Goal: Use online tool/utility: Utilize a website feature to perform a specific function

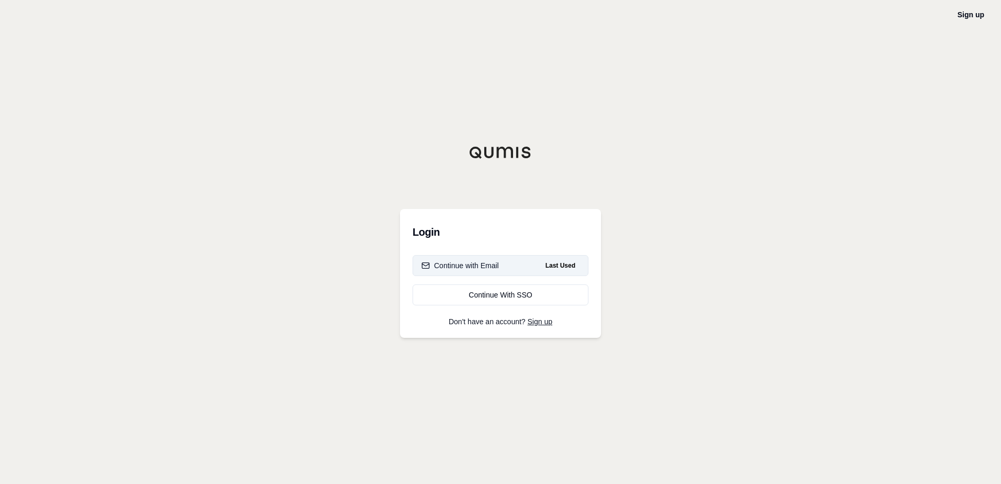
click at [505, 264] on button "Continue with Email Last Used" at bounding box center [501, 265] width 176 height 21
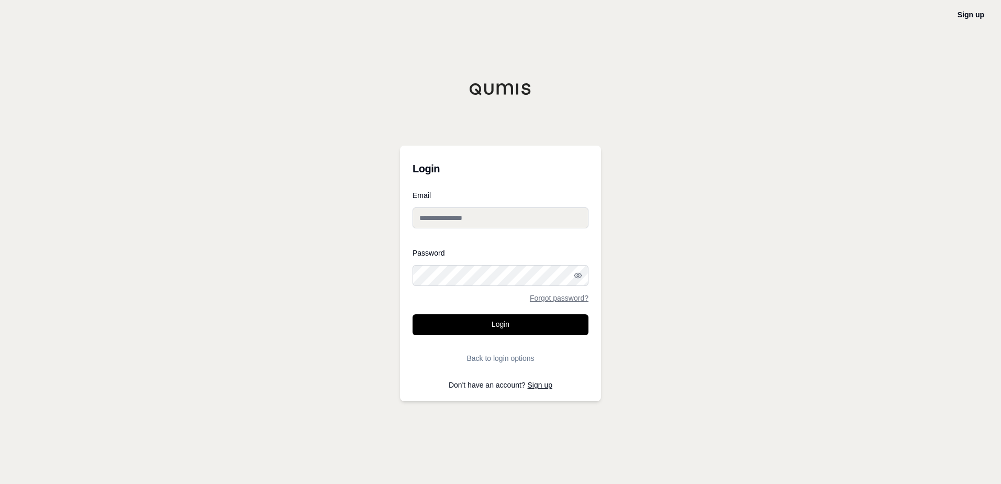
click at [521, 219] on input "Email" at bounding box center [501, 217] width 176 height 21
type input "**********"
click at [525, 328] on button "Login" at bounding box center [501, 324] width 176 height 21
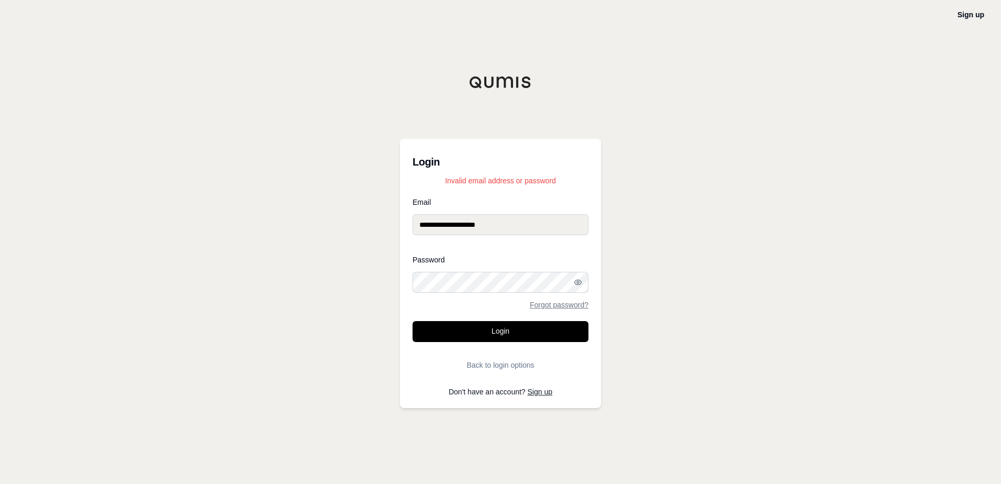
click at [352, 282] on div "**********" at bounding box center [500, 242] width 1001 height 484
click at [537, 334] on button "Login" at bounding box center [501, 331] width 176 height 21
click at [570, 303] on link "Forgot password?" at bounding box center [559, 304] width 59 height 7
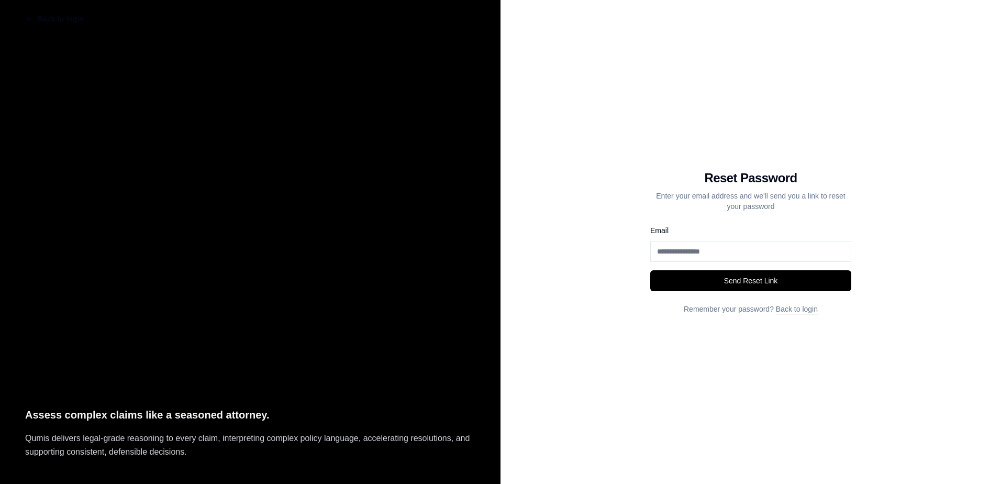
click at [697, 254] on input "Email" at bounding box center [750, 251] width 201 height 21
type input "**********"
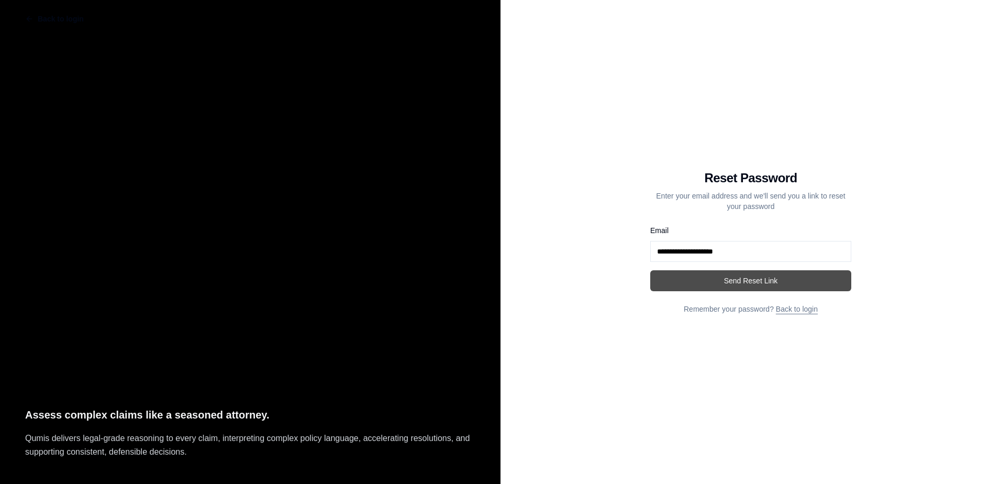
click at [699, 279] on button "Send Reset Link" at bounding box center [750, 280] width 201 height 21
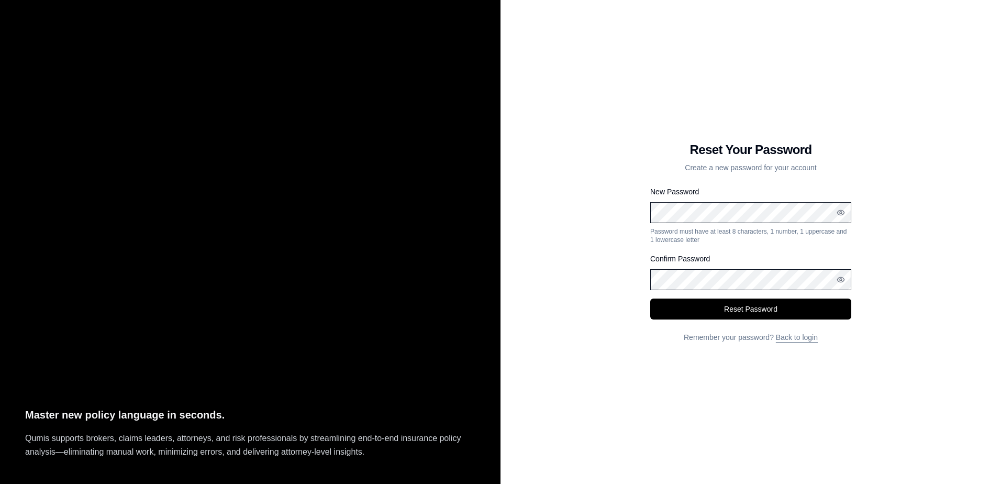
click at [591, 247] on div "Reset Your Password Create a new password for your account New Password Passwor…" at bounding box center [751, 242] width 501 height 484
click at [764, 307] on button "Reset Password" at bounding box center [750, 309] width 201 height 21
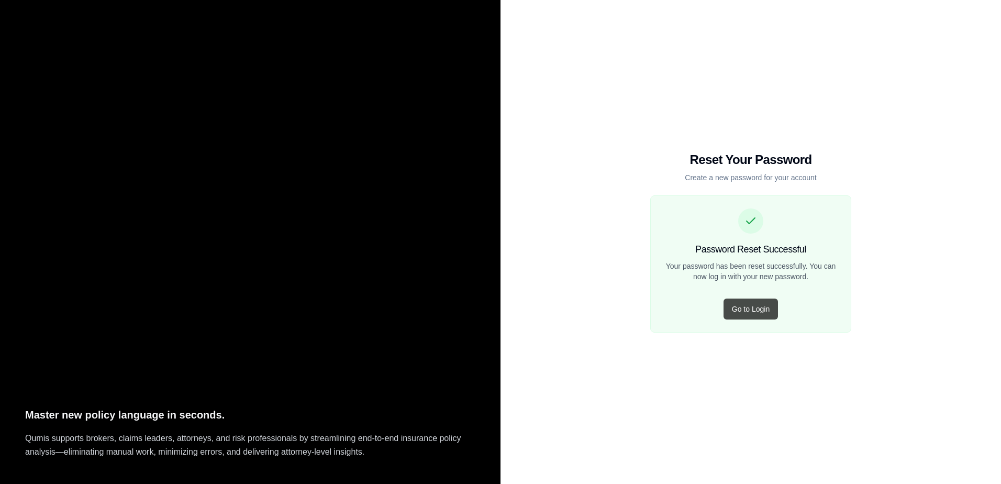
click at [740, 312] on button "Go to Login" at bounding box center [751, 309] width 54 height 21
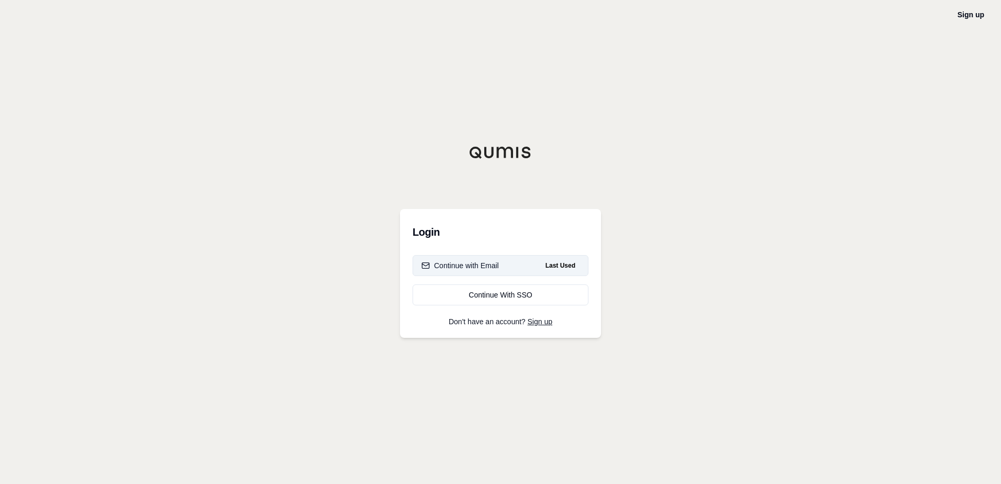
click at [517, 270] on button "Continue with Email Last Used" at bounding box center [501, 265] width 176 height 21
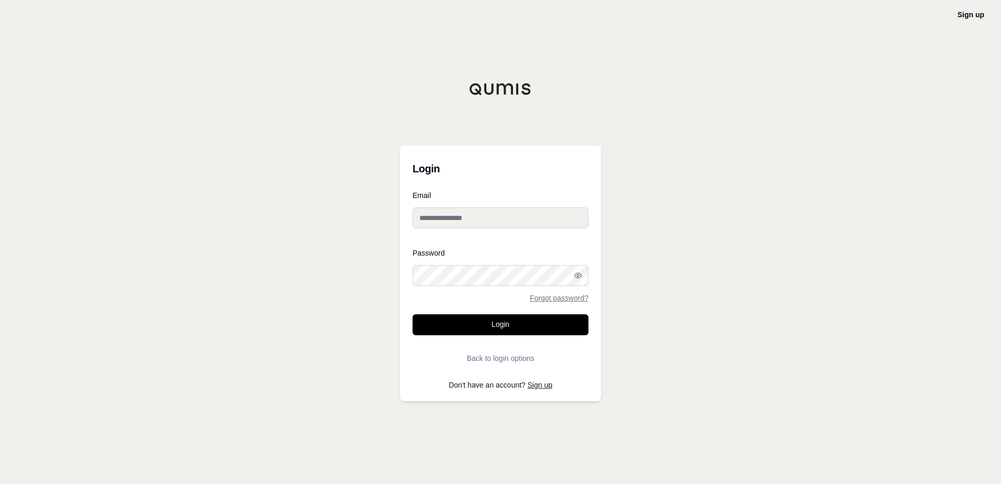
click at [502, 221] on input "Email" at bounding box center [501, 217] width 176 height 21
type input "**********"
click at [501, 322] on button "Login" at bounding box center [501, 324] width 176 height 21
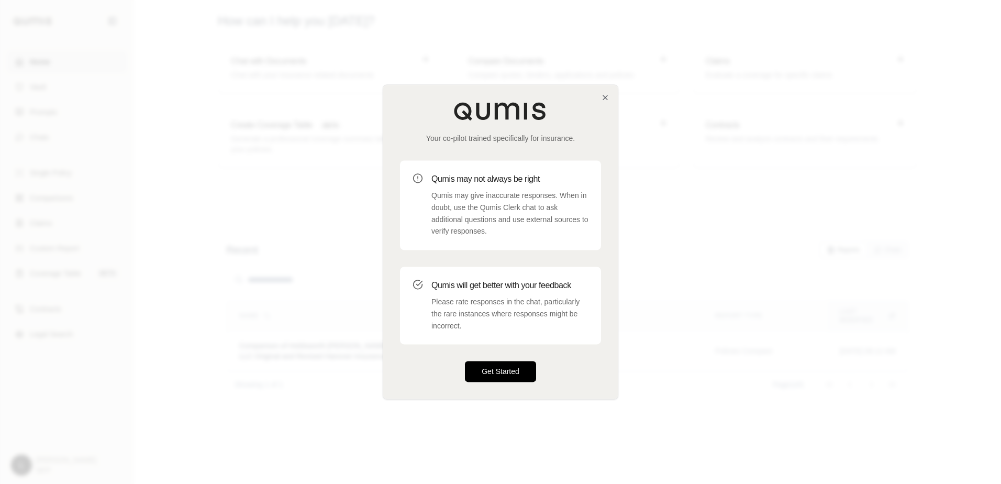
click at [507, 373] on button "Get Started" at bounding box center [500, 371] width 71 height 21
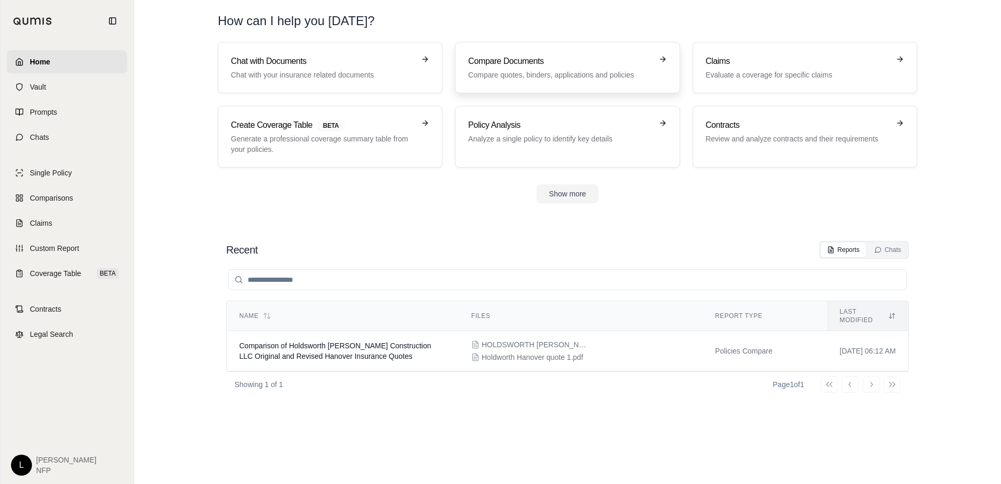
click at [539, 64] on h3 "Compare Documents" at bounding box center [560, 61] width 184 height 13
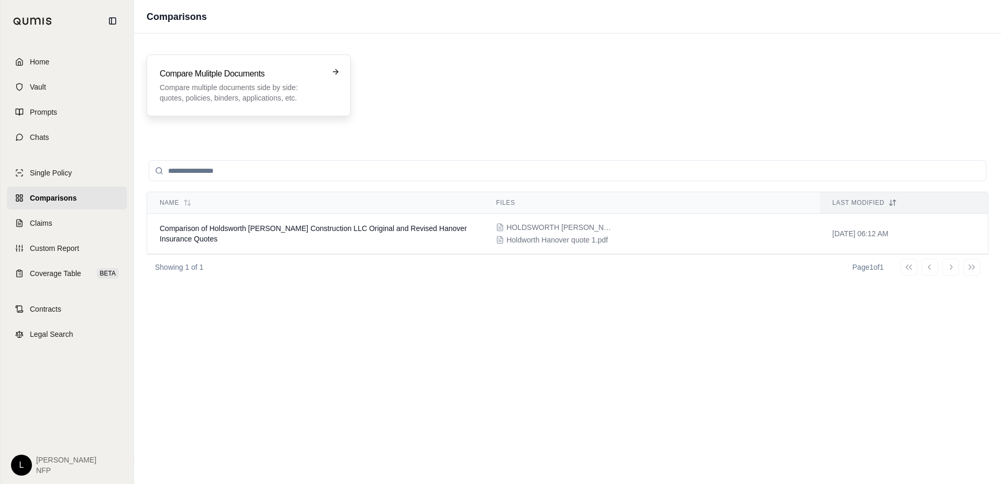
click at [323, 72] on div "Compare Mulitple Documents Compare multiple documents side by side: quotes, pol…" at bounding box center [249, 86] width 178 height 36
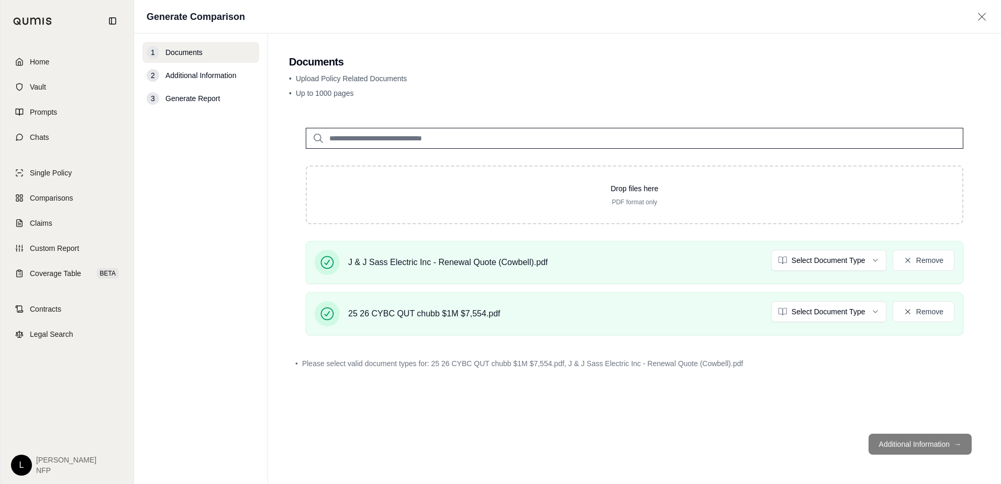
click at [927, 446] on footer "Additional Information →" at bounding box center [634, 444] width 691 height 38
click at [896, 447] on footer "Additional Information →" at bounding box center [634, 444] width 691 height 38
click at [962, 444] on footer "Additional Information →" at bounding box center [634, 444] width 691 height 38
click at [816, 255] on html "Home Vault Prompts Chats Single Policy Comparisons Claims Custom Report Coverag…" at bounding box center [500, 242] width 1001 height 484
click at [822, 313] on html "Home Vault Prompts Chats Single Policy Comparisons Claims Custom Report Coverag…" at bounding box center [500, 242] width 1001 height 484
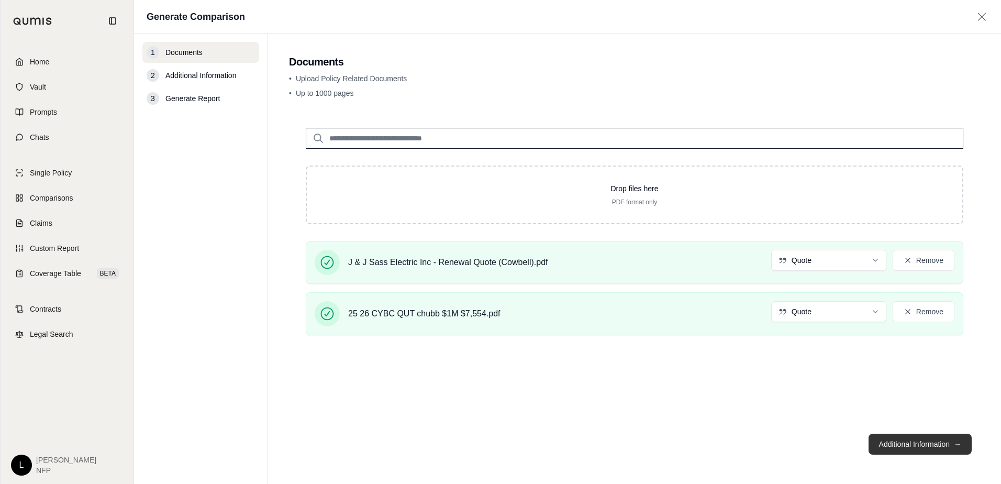
click at [911, 442] on button "Additional Information →" at bounding box center [920, 444] width 103 height 21
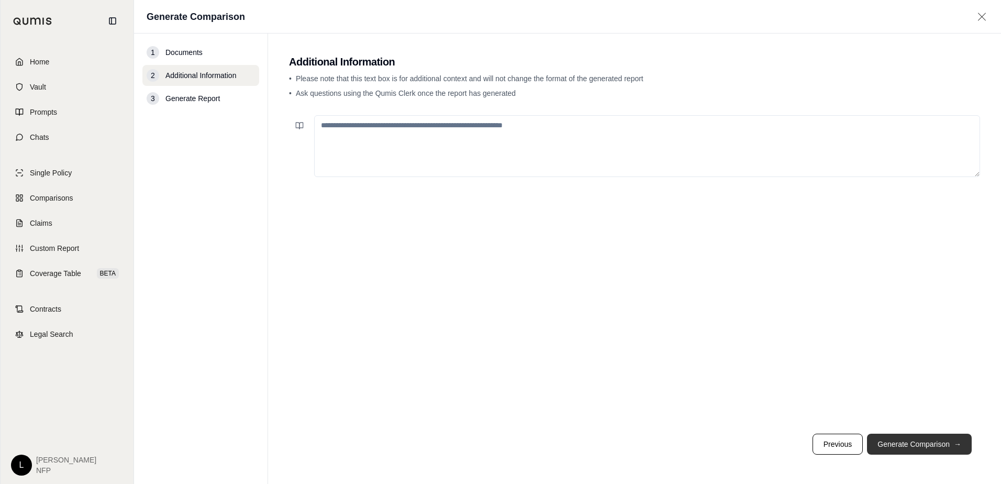
click at [899, 443] on button "Generate Comparison →" at bounding box center [919, 444] width 105 height 21
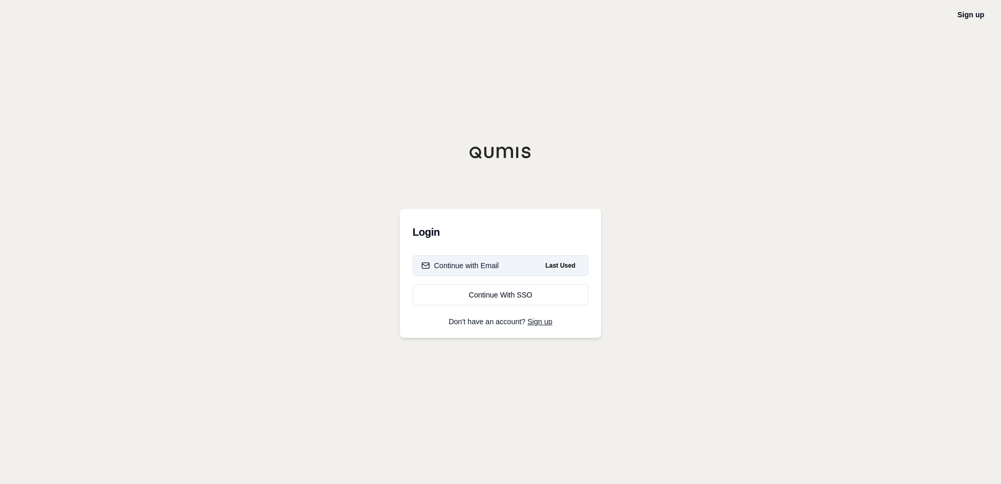
click at [463, 263] on div "Continue with Email" at bounding box center [461, 265] width 78 height 10
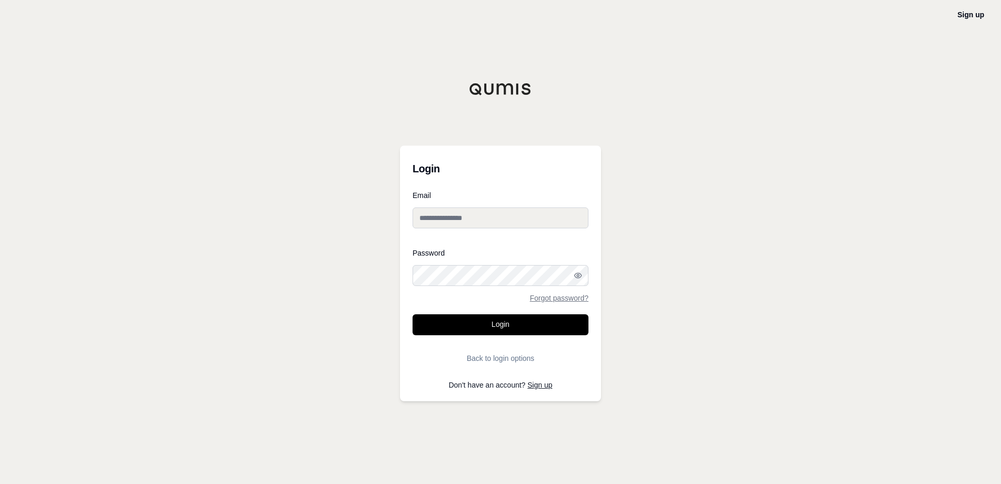
click at [461, 219] on input "Email" at bounding box center [501, 217] width 176 height 21
type input "**********"
click at [486, 328] on button "Login" at bounding box center [501, 324] width 176 height 21
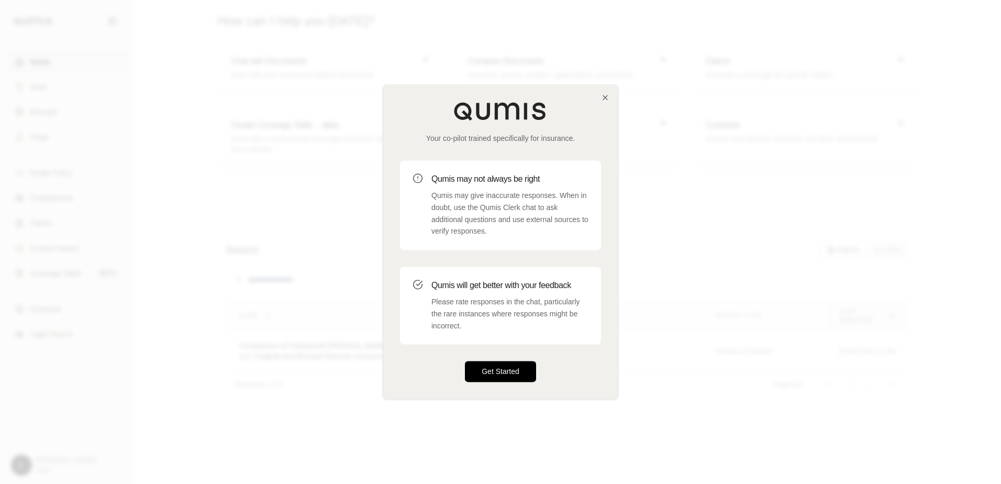
click at [495, 377] on button "Get Started" at bounding box center [500, 371] width 71 height 21
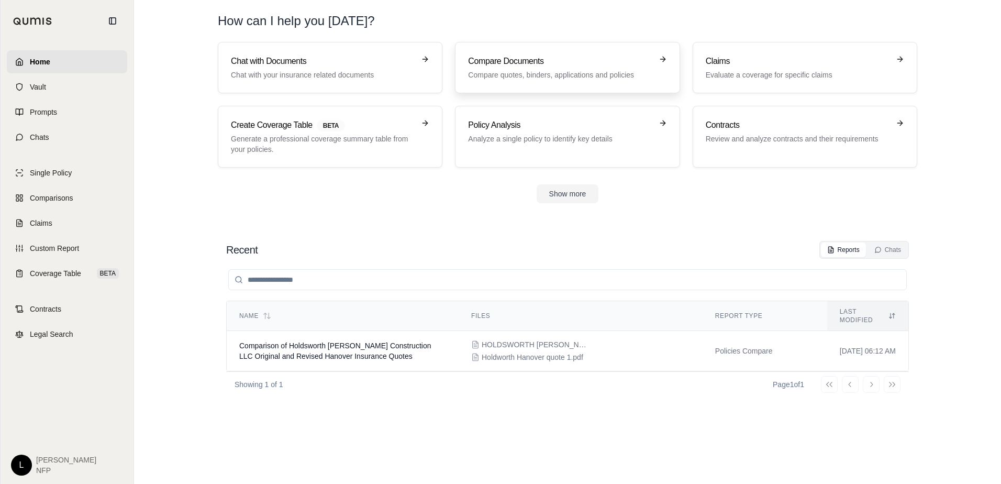
click at [537, 70] on p "Compare quotes, binders, applications and policies" at bounding box center [560, 75] width 184 height 10
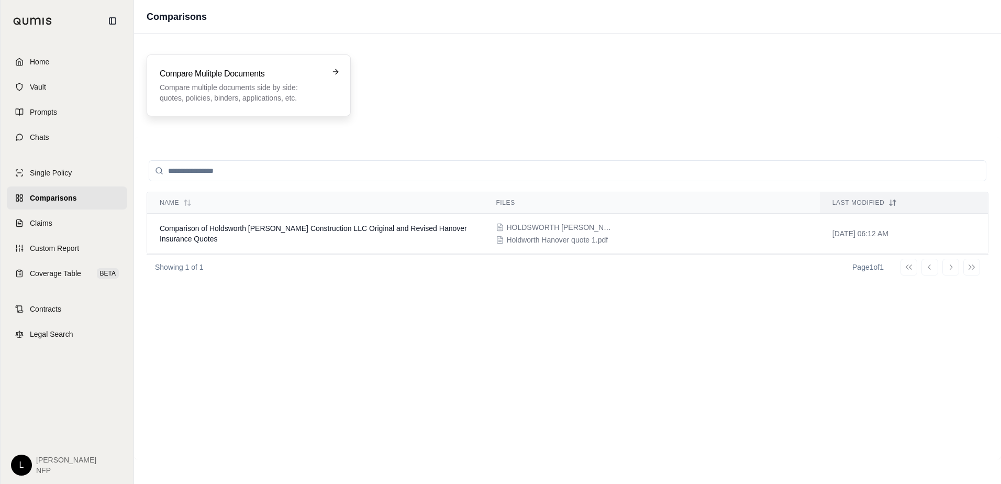
click at [233, 97] on p "Compare multiple documents side by side: quotes, policies, binders, application…" at bounding box center [241, 92] width 163 height 21
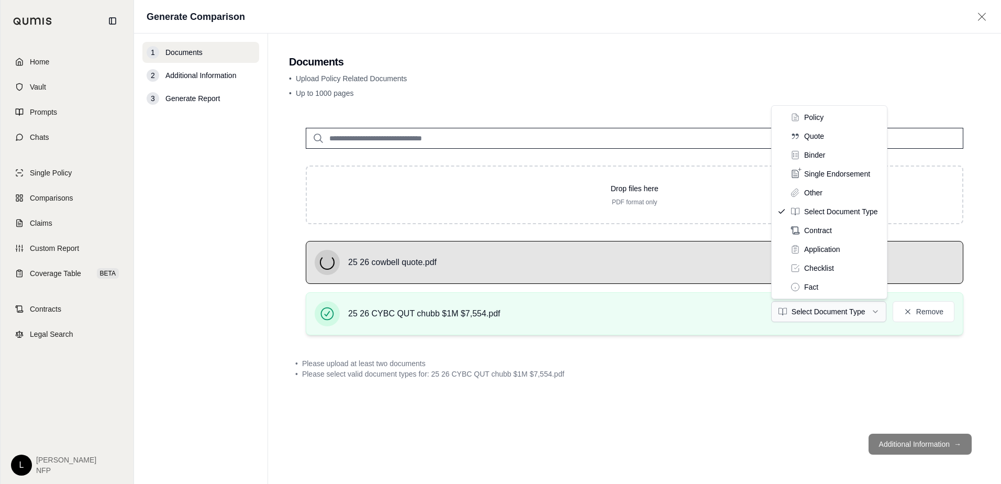
click at [855, 312] on html "Home Vault Prompts Chats Single Policy Comparisons Claims Custom Report Coverag…" at bounding box center [500, 242] width 1001 height 484
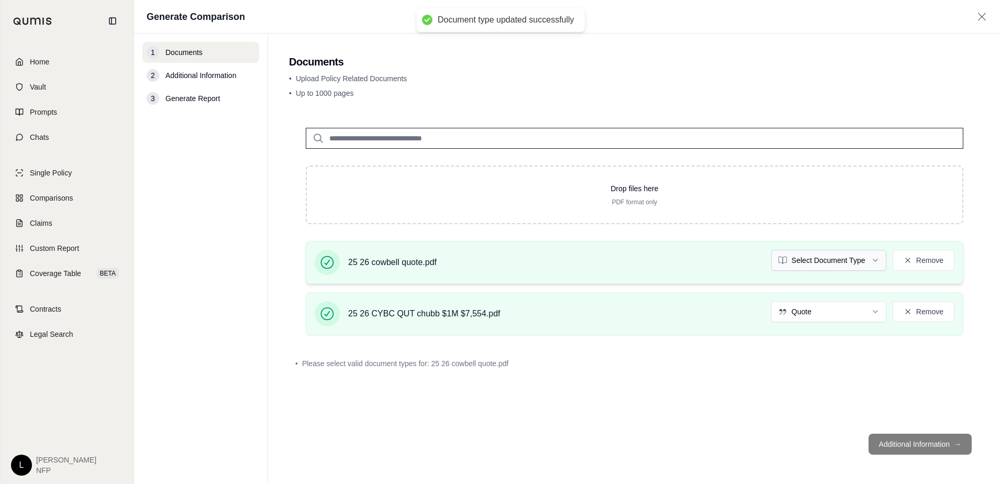
click at [796, 262] on html "Document type updated successfully Home Vault Prompts Chats Single Policy Compa…" at bounding box center [500, 242] width 1001 height 484
click at [909, 447] on button "Additional Information →" at bounding box center [920, 444] width 103 height 21
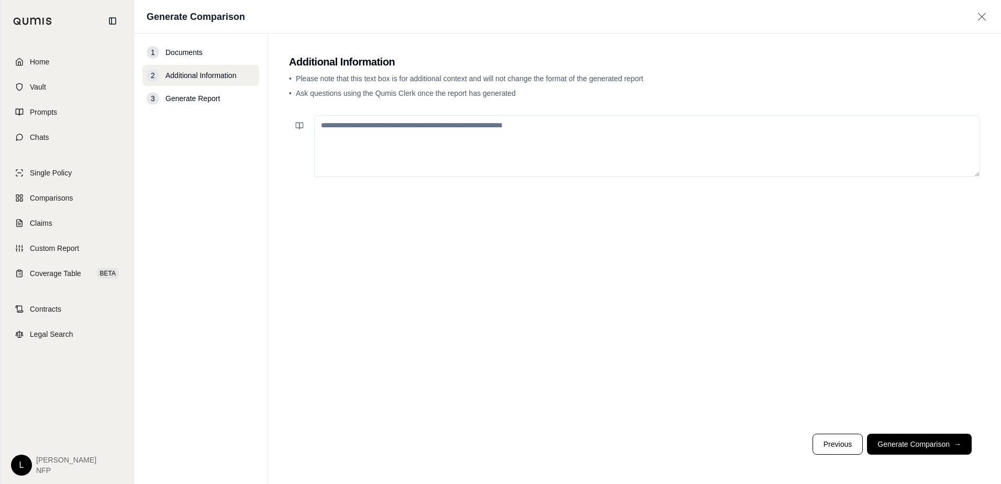
click at [428, 138] on textarea at bounding box center [647, 146] width 666 height 62
click at [920, 447] on button "Generate Comparison →" at bounding box center [919, 444] width 105 height 21
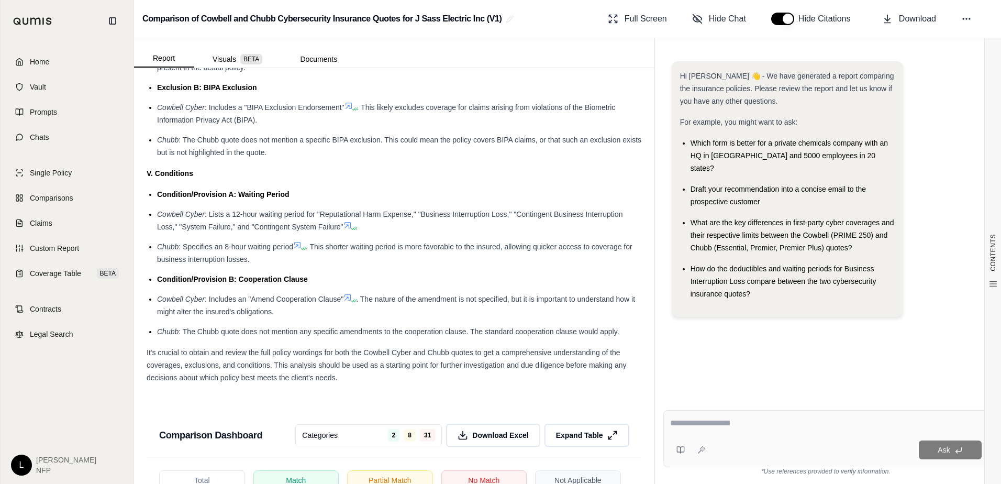
scroll to position [1571, 0]
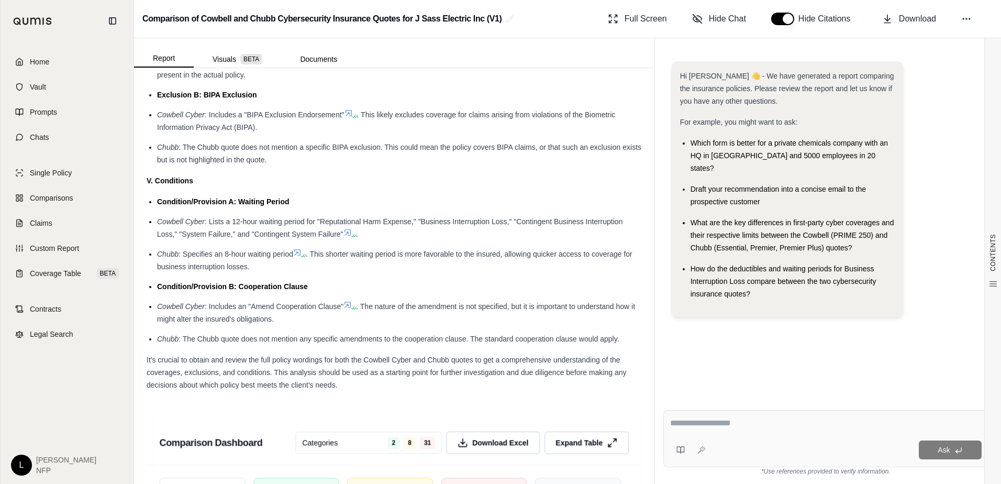
click at [675, 425] on textarea at bounding box center [826, 423] width 312 height 13
type textarea "*"
type textarea "**********"
click at [950, 450] on span "Ask" at bounding box center [944, 450] width 12 height 8
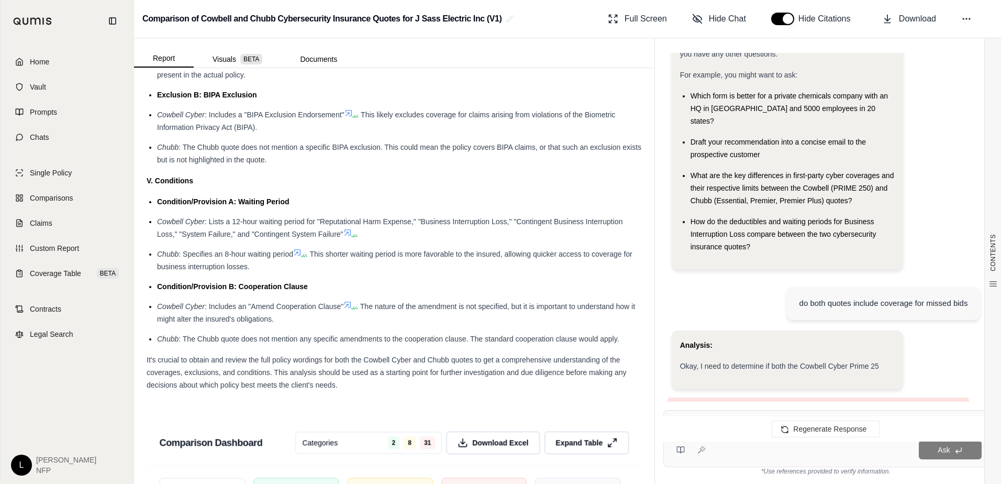
scroll to position [34, 0]
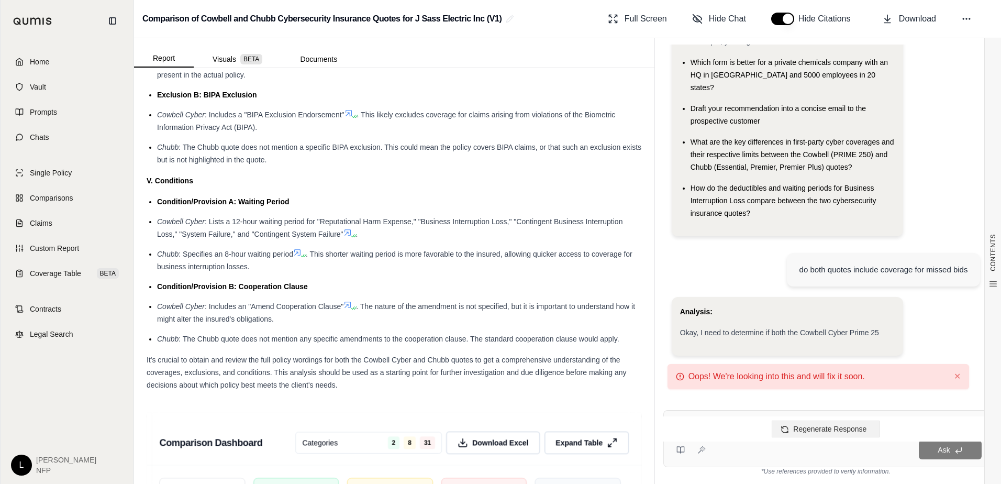
click at [826, 433] on span "Regenerate Response" at bounding box center [829, 429] width 73 height 8
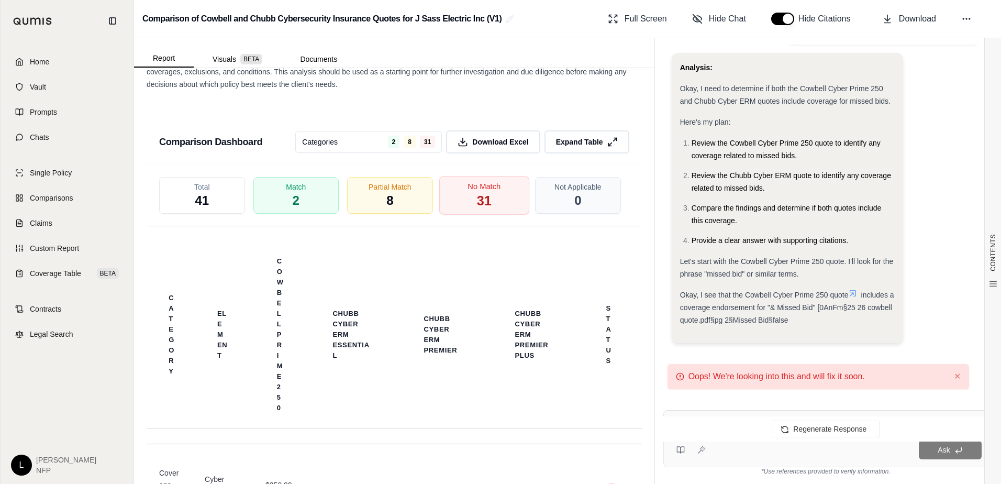
scroll to position [1682, 0]
